Goal: Task Accomplishment & Management: Complete application form

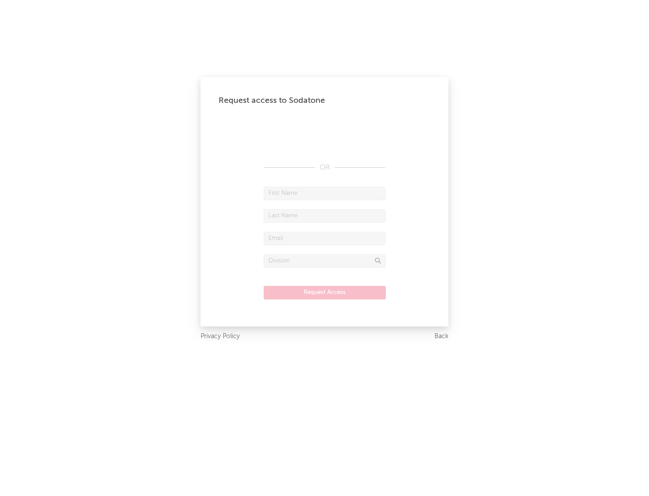
click at [325, 193] on input "text" at bounding box center [325, 194] width 122 height 14
type input "[PERSON_NAME]"
click at [325, 215] on input "text" at bounding box center [325, 216] width 122 height 14
type input "[PERSON_NAME]"
click at [325, 238] on input "text" at bounding box center [325, 239] width 122 height 14
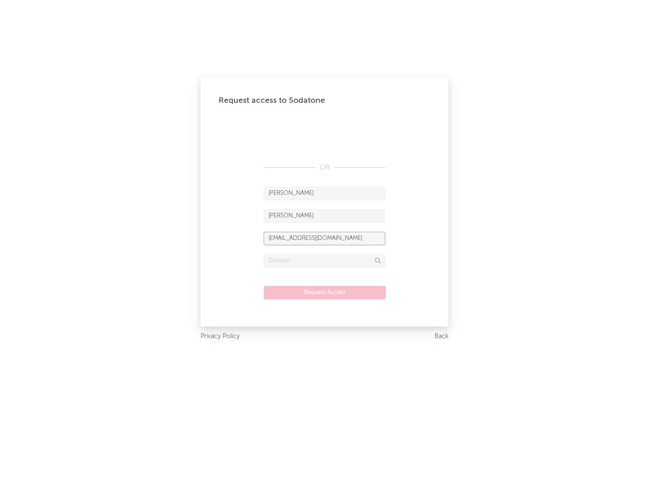
type input "[EMAIL_ADDRESS][DOMAIN_NAME]"
click at [325, 261] on input "text" at bounding box center [325, 261] width 122 height 14
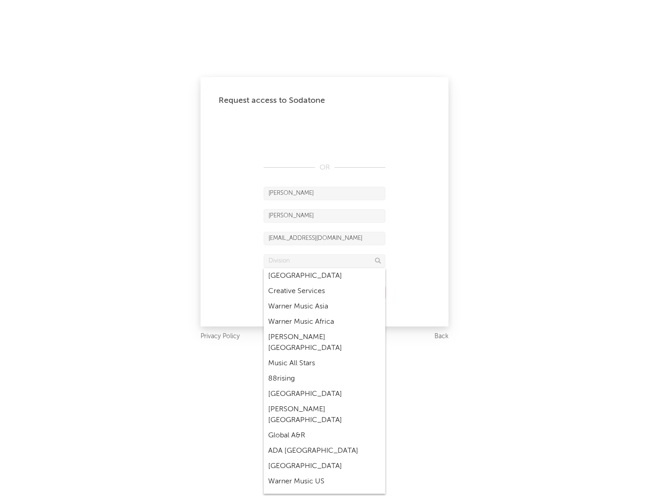
click at [325, 356] on div "Music All Stars" at bounding box center [325, 363] width 122 height 15
type input "Music All Stars"
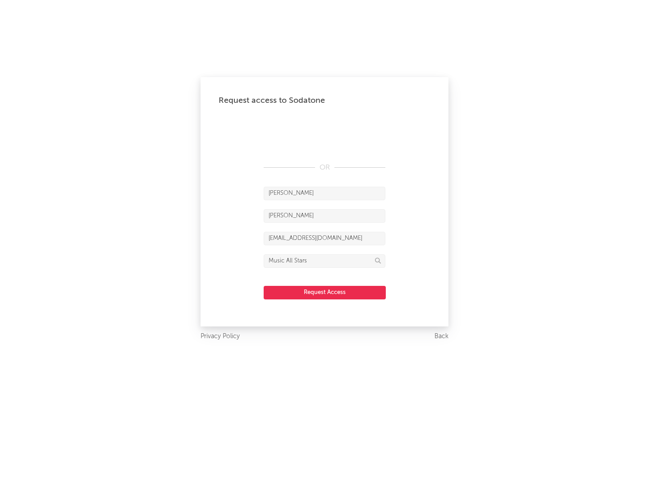
click at [325, 292] on button "Request Access" at bounding box center [325, 293] width 122 height 14
